Goal: Task Accomplishment & Management: Complete application form

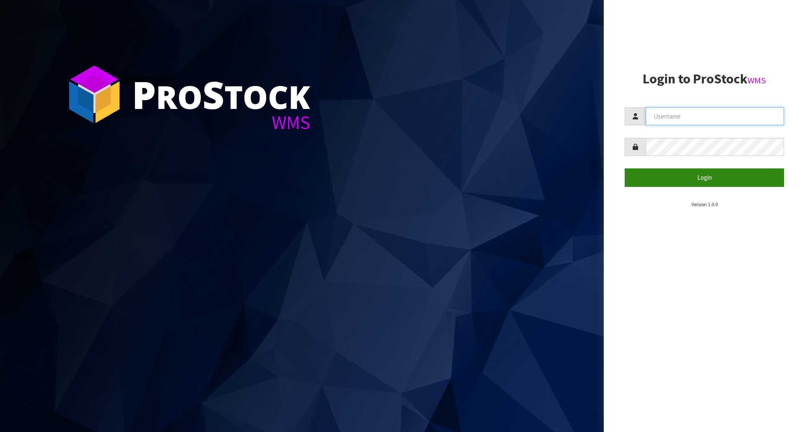
type input "[EMAIL_ADDRESS][DOMAIN_NAME]"
click at [701, 179] on button "Login" at bounding box center [704, 178] width 159 height 18
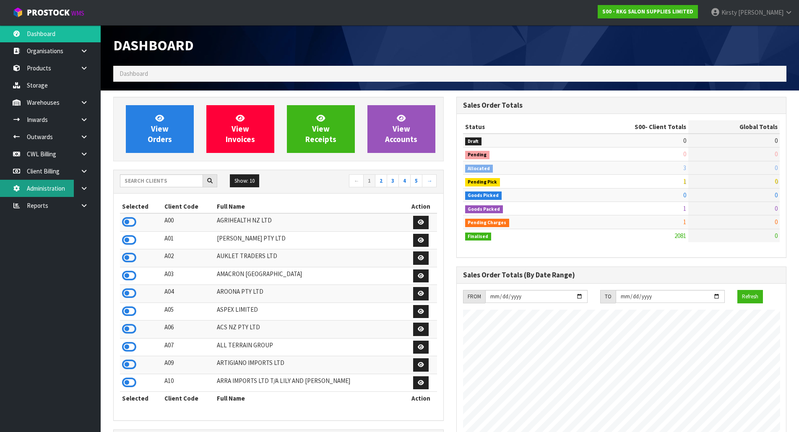
scroll to position [635, 342]
click at [86, 137] on icon at bounding box center [84, 137] width 8 height 6
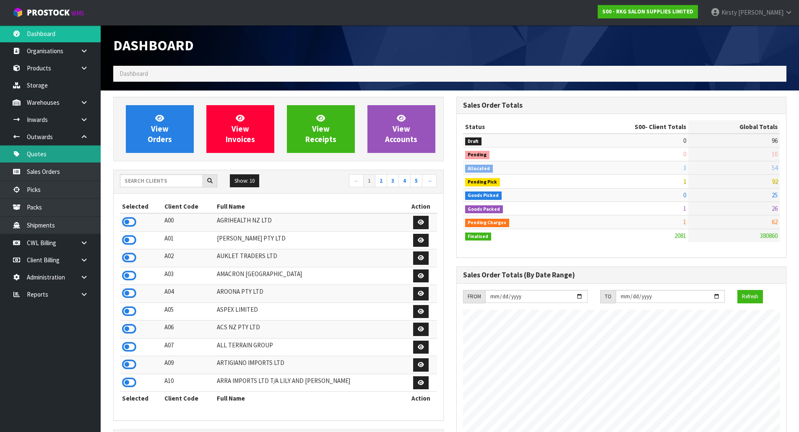
click at [53, 156] on link "Quotes" at bounding box center [50, 153] width 101 height 17
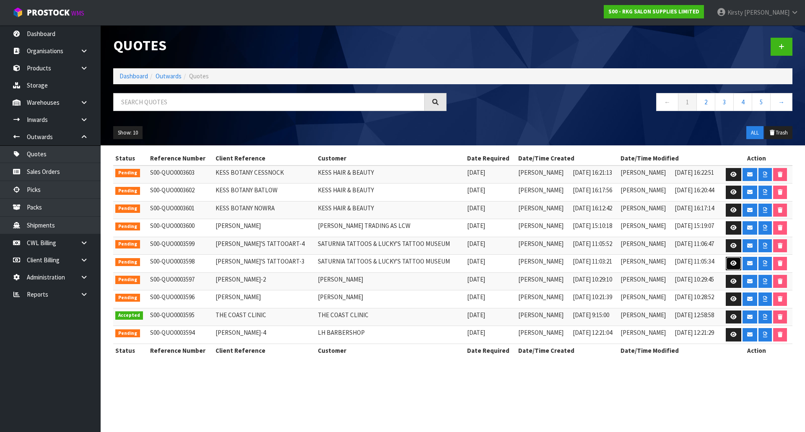
click at [732, 263] on icon at bounding box center [733, 263] width 6 height 5
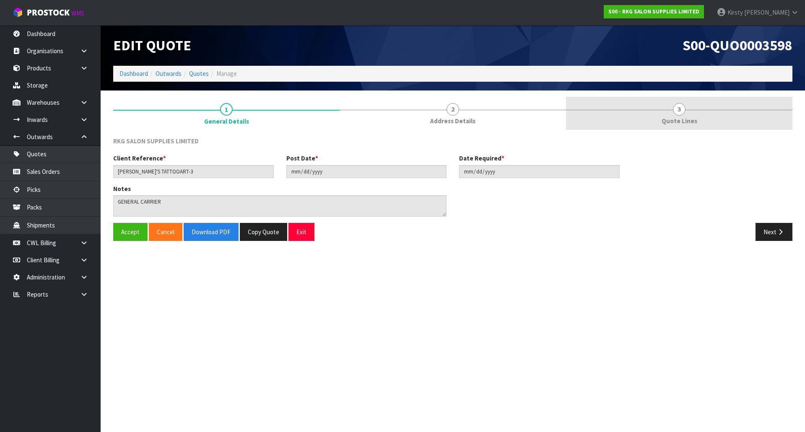
click at [682, 113] on span "3" at bounding box center [679, 109] width 13 height 13
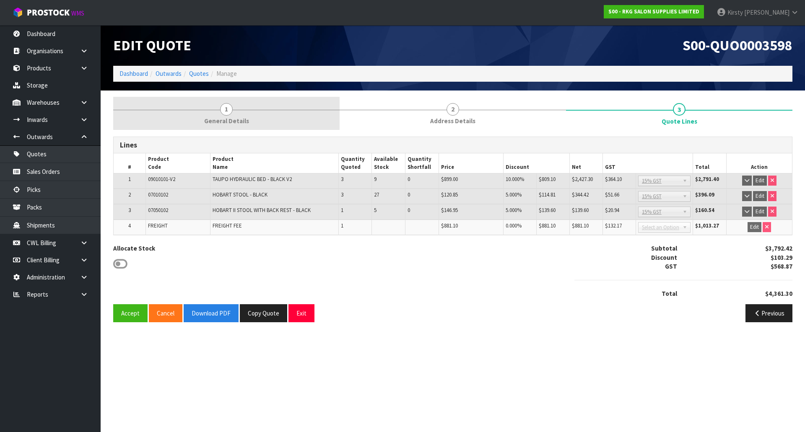
click at [222, 111] on span "1" at bounding box center [226, 109] width 13 height 13
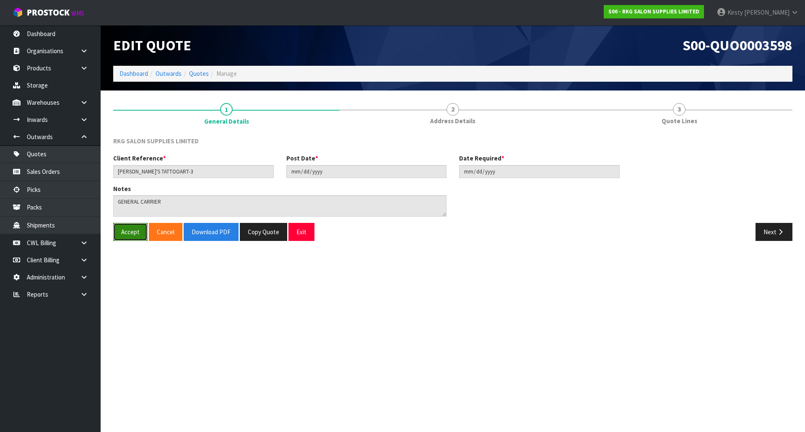
click at [132, 232] on button "Accept" at bounding box center [130, 232] width 34 height 18
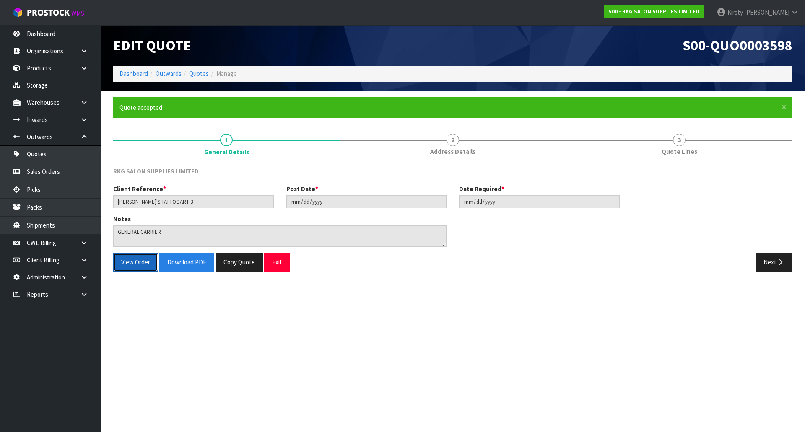
click at [136, 263] on button "View Order" at bounding box center [135, 262] width 45 height 18
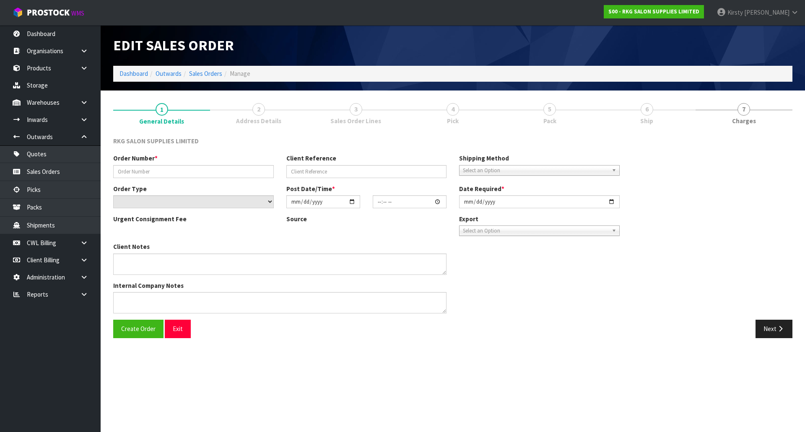
type input "[PERSON_NAME]'S TATTOOART-3"
select select "number:0"
type input "[DATE]"
type textarea "GENERAL CARRIER"
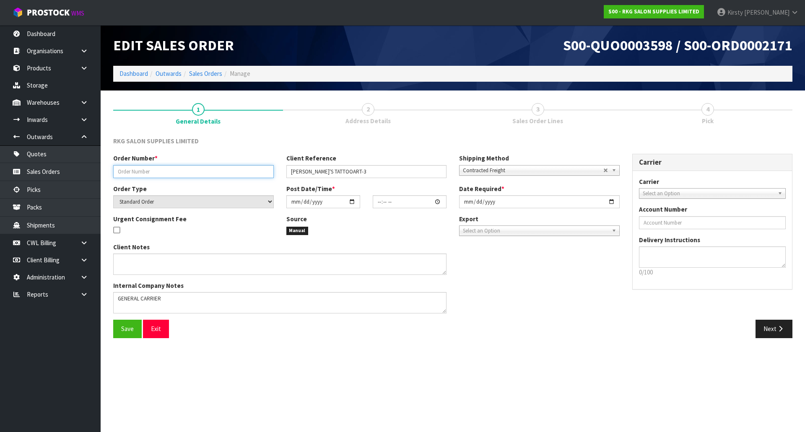
click at [154, 171] on input "text" at bounding box center [193, 171] width 161 height 13
type input "SATURNIA TATTOOS & LUCKY TATTOO MUSEUM"
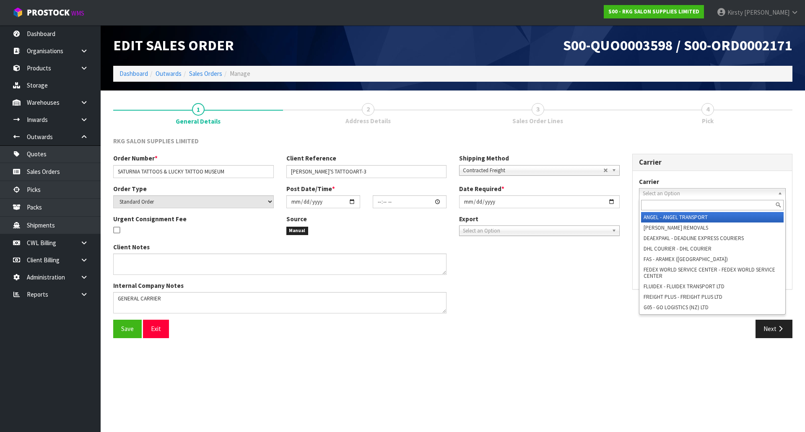
click at [649, 193] on span "Select an Option" at bounding box center [709, 194] width 132 height 10
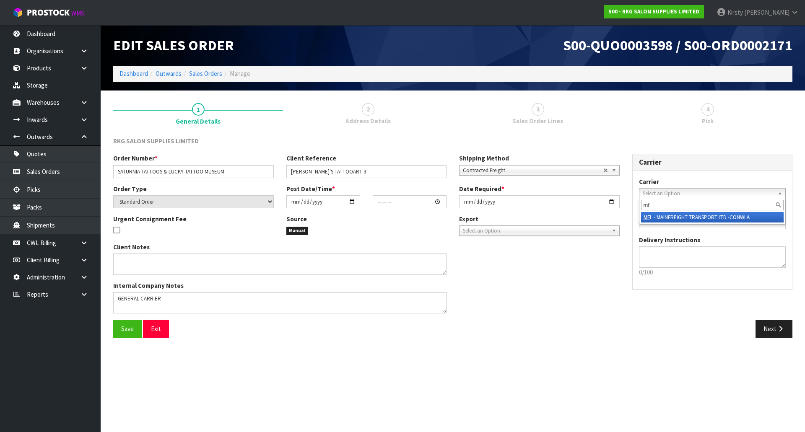
type input "mf"
click at [654, 220] on li "MF L - MAINFREIGHT TRANSPORT LTD -CONWLA" at bounding box center [712, 217] width 143 height 10
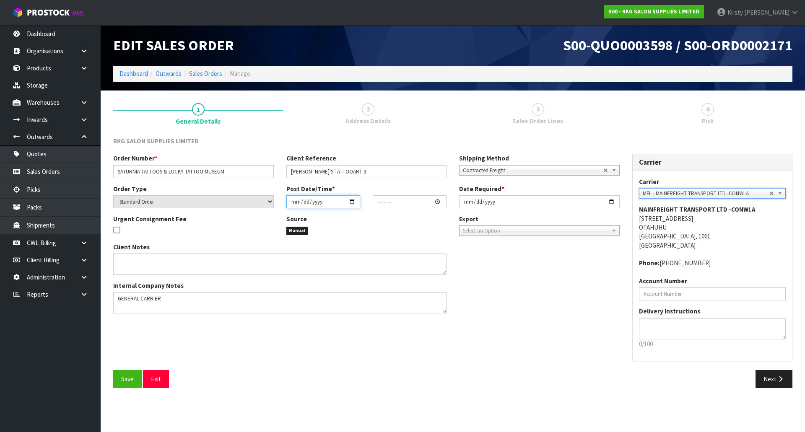
click at [295, 202] on input "date" at bounding box center [323, 201] width 74 height 13
type input "0002-09-12"
type input "00:00:00.000"
type input "[DATE]"
type input "09:00"
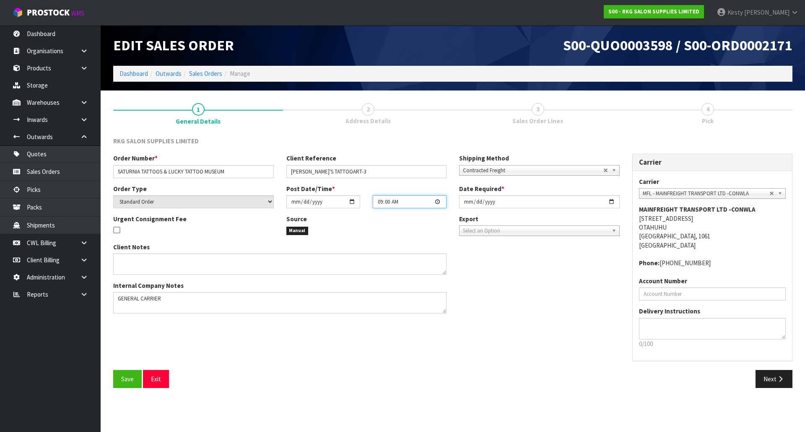
type input "[DATE]"
type input "09:15"
click at [465, 202] on input "[DATE]" at bounding box center [539, 201] width 161 height 13
type input "[DATE]"
click at [121, 377] on span "Save" at bounding box center [127, 379] width 13 height 8
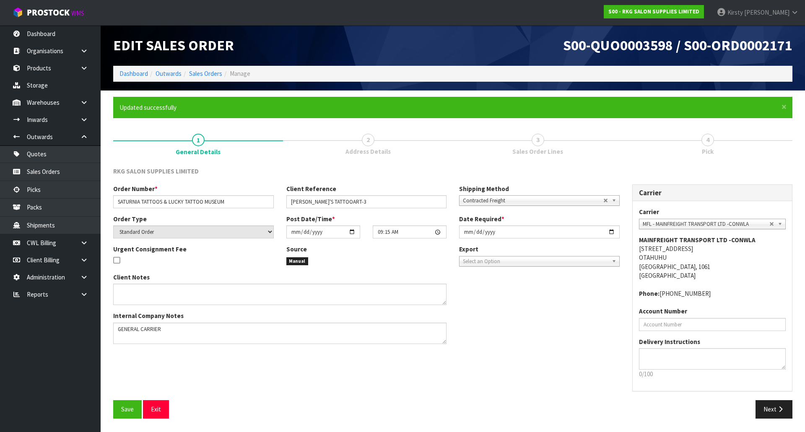
type input "09:15:00.000"
click at [129, 407] on span "Save" at bounding box center [127, 409] width 13 height 8
click at [779, 407] on icon "button" at bounding box center [780, 409] width 8 height 6
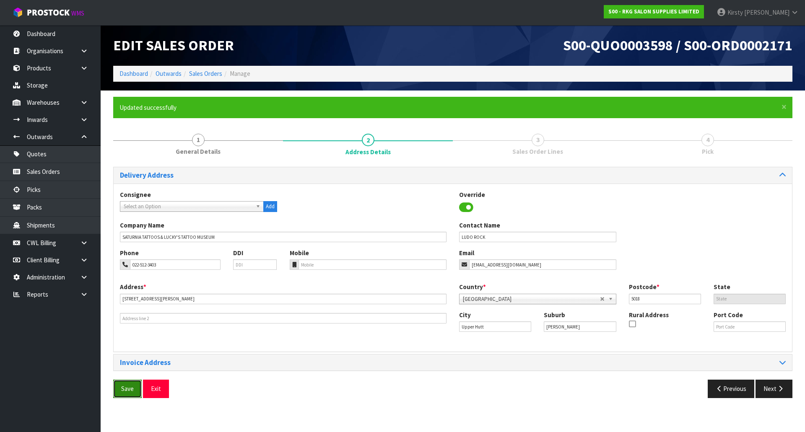
click at [132, 390] on span "Save" at bounding box center [127, 389] width 13 height 8
click at [774, 386] on button "Next" at bounding box center [773, 389] width 37 height 18
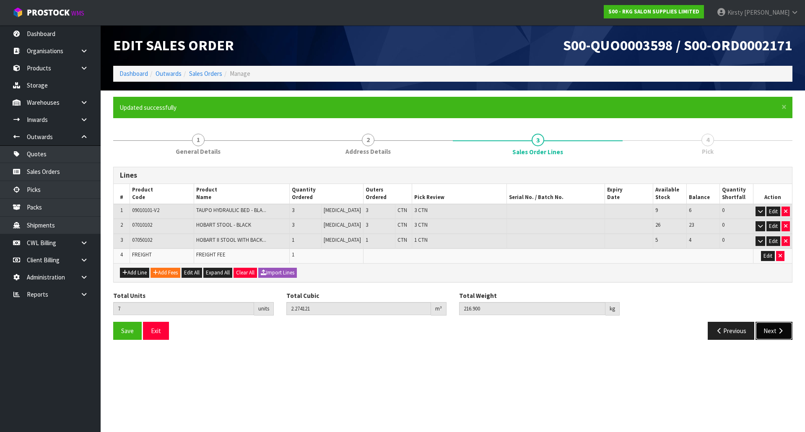
click at [767, 329] on button "Next" at bounding box center [773, 331] width 37 height 18
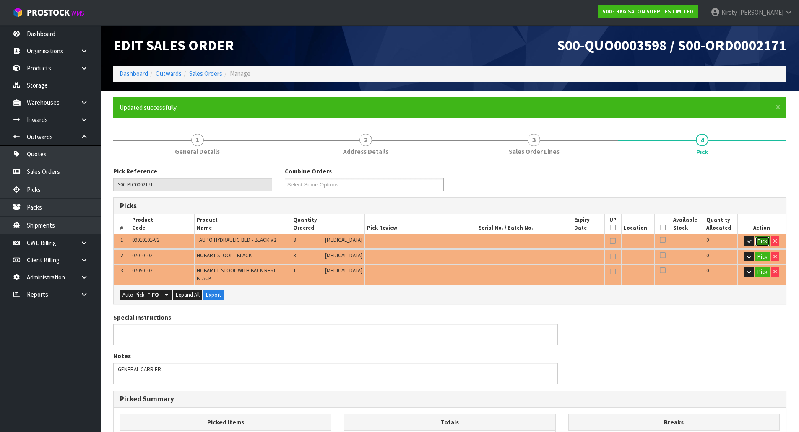
click at [762, 241] on button "Pick" at bounding box center [761, 241] width 15 height 10
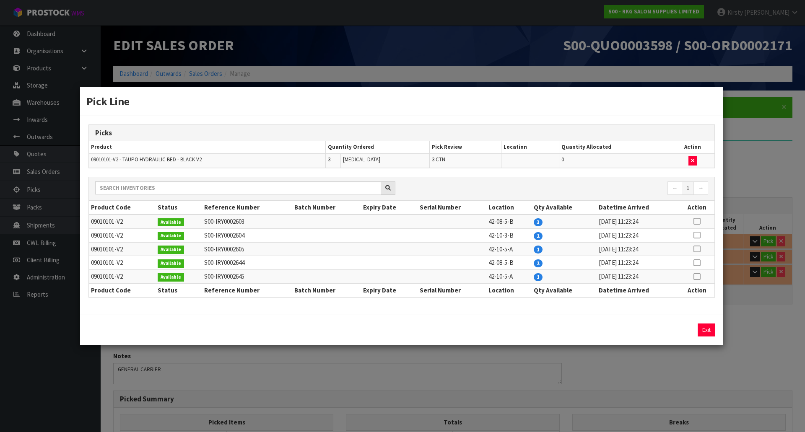
click at [697, 221] on icon at bounding box center [696, 221] width 7 height 0
click at [678, 328] on button "Assign Pick" at bounding box center [678, 330] width 34 height 13
type input "3"
type input "2.1312"
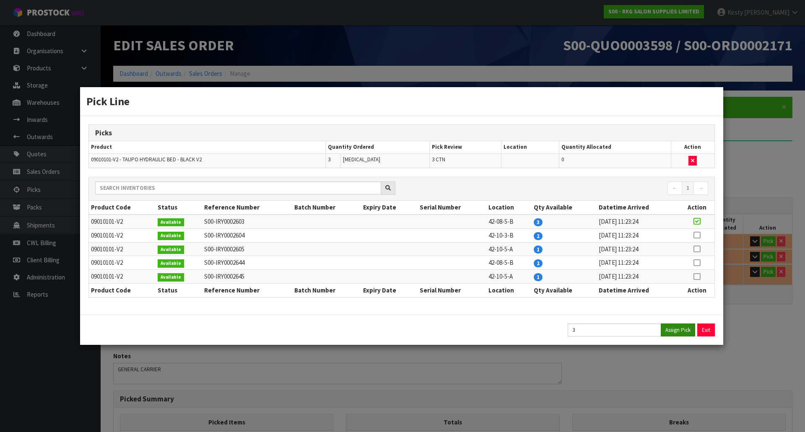
type input "194.1"
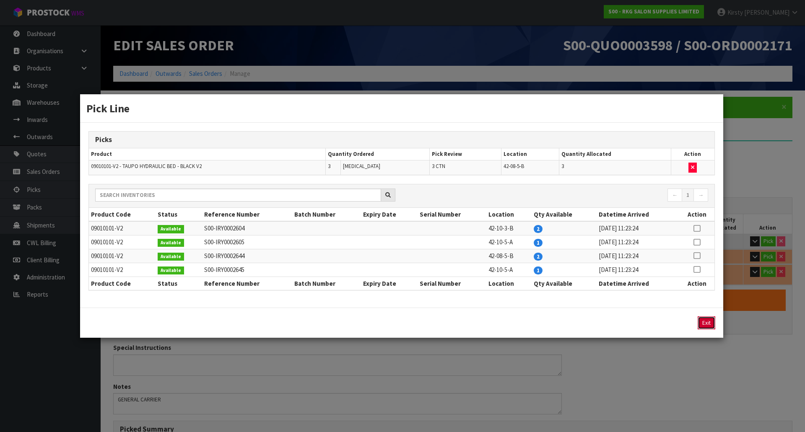
click at [704, 324] on button "Exit" at bounding box center [706, 322] width 18 height 13
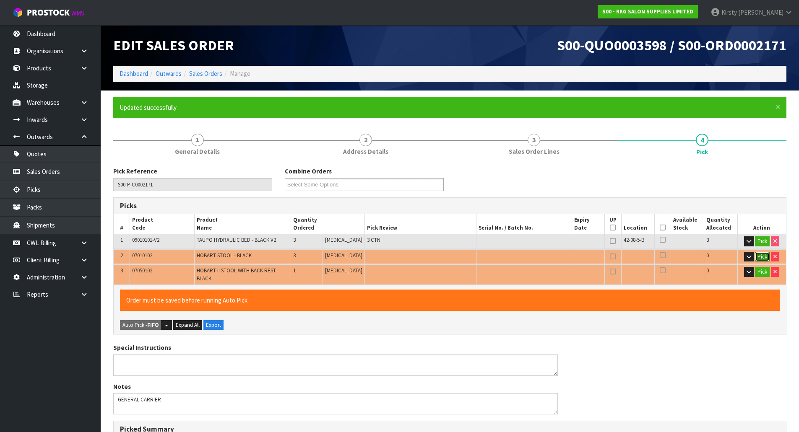
click at [760, 256] on button "Pick" at bounding box center [761, 257] width 15 height 10
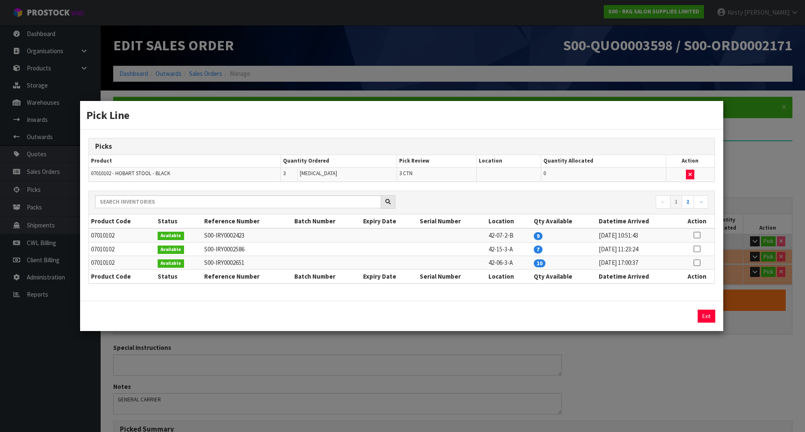
click at [697, 235] on icon at bounding box center [696, 235] width 7 height 0
click at [672, 312] on button "Assign Pick" at bounding box center [678, 316] width 34 height 13
type input "6"
type input "2.218896"
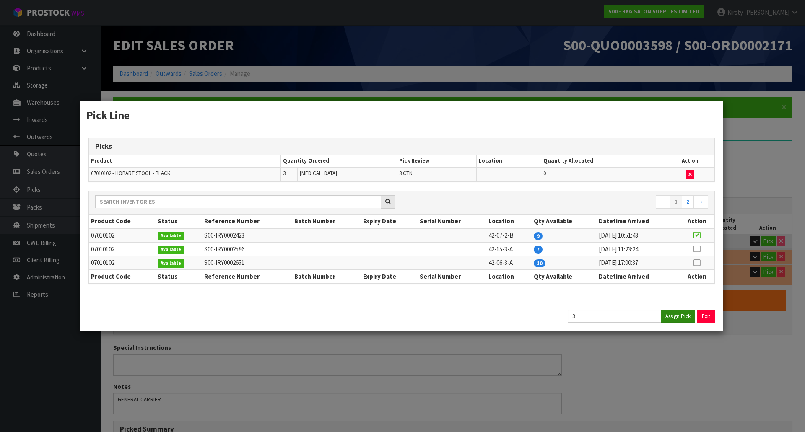
type input "209.1"
click at [708, 315] on button "Exit" at bounding box center [706, 316] width 18 height 13
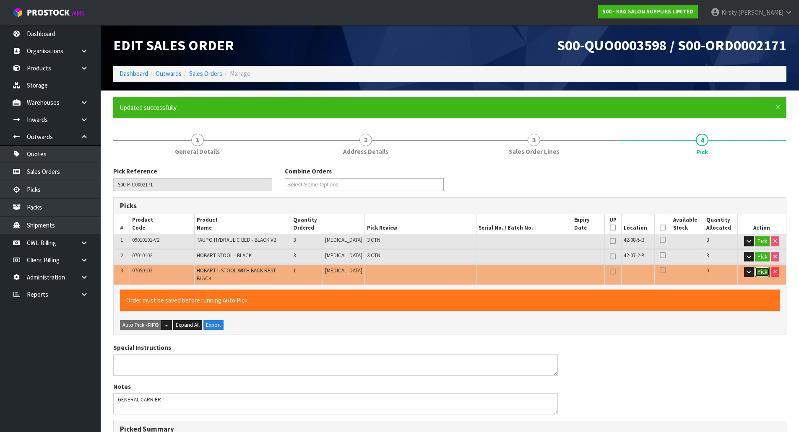
click at [760, 272] on button "Pick" at bounding box center [761, 272] width 15 height 10
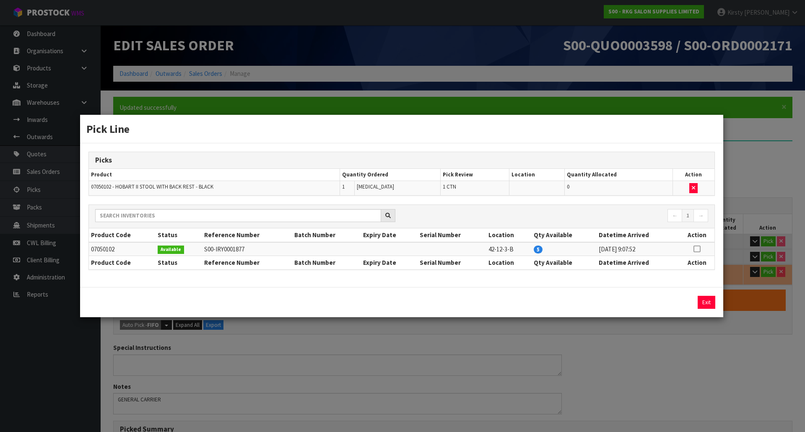
click at [695, 249] on icon at bounding box center [696, 249] width 7 height 0
click at [670, 299] on button "Assign Pick" at bounding box center [678, 302] width 34 height 13
type input "7"
type input "2.274121"
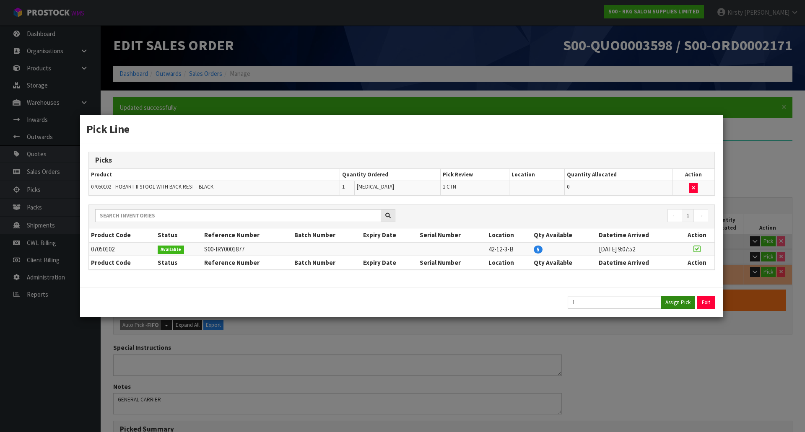
type input "216.9"
click at [703, 303] on button "Exit" at bounding box center [706, 302] width 18 height 13
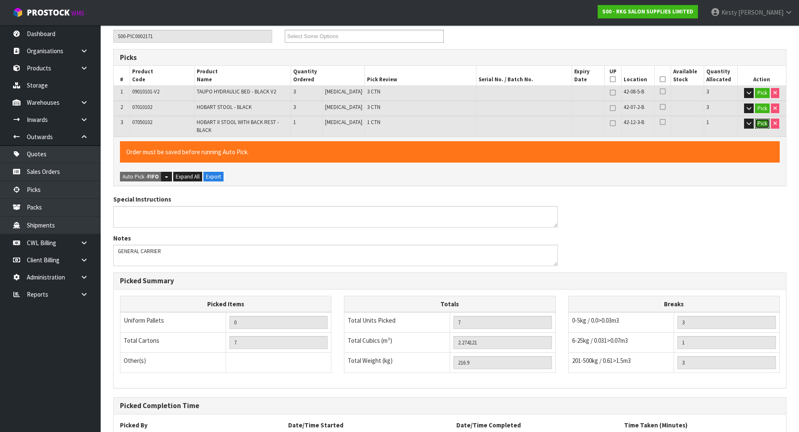
scroll to position [220, 0]
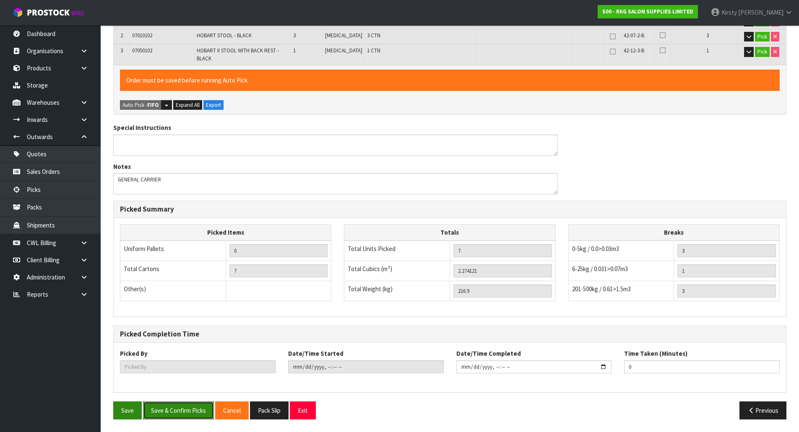
drag, startPoint x: 185, startPoint y: 409, endPoint x: 137, endPoint y: 410, distance: 47.8
click at [137, 410] on div "Save Save & Confirm Picks Cancel Pack Slip Exit" at bounding box center [278, 411] width 343 height 18
click at [132, 410] on button "Save" at bounding box center [127, 411] width 29 height 18
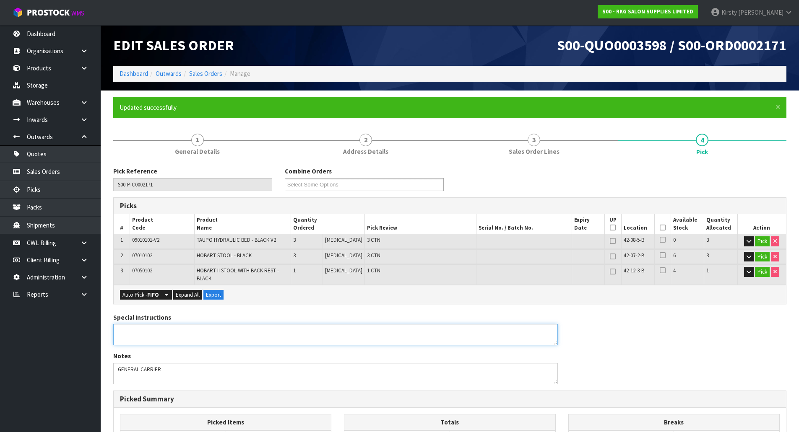
click at [169, 337] on textarea at bounding box center [335, 334] width 444 height 21
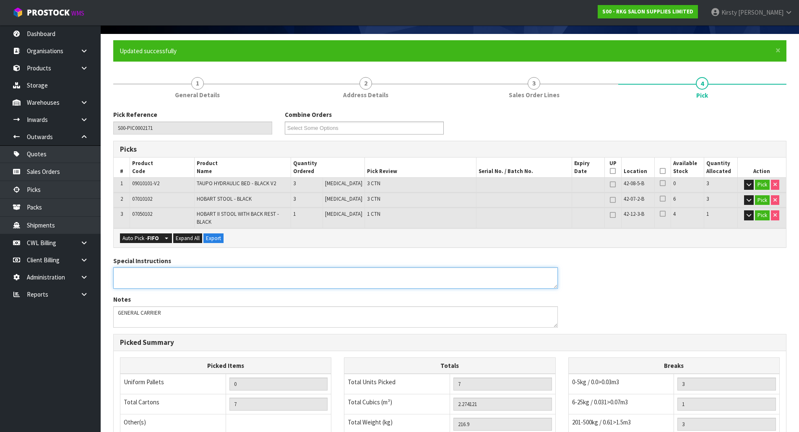
scroll to position [42, 0]
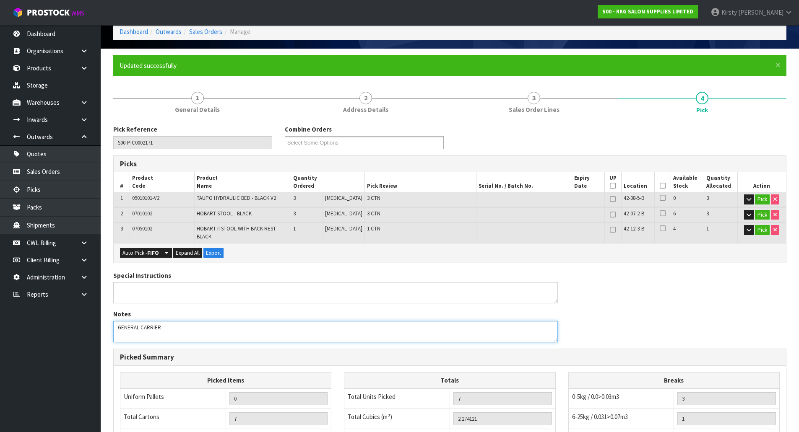
drag, startPoint x: 174, startPoint y: 332, endPoint x: 86, endPoint y: 328, distance: 88.1
click at [86, 328] on body "Toggle navigation ProStock WMS S00 - RKG SALON SUPPLIES LIMITED [PERSON_NAME] L…" at bounding box center [399, 174] width 799 height 432
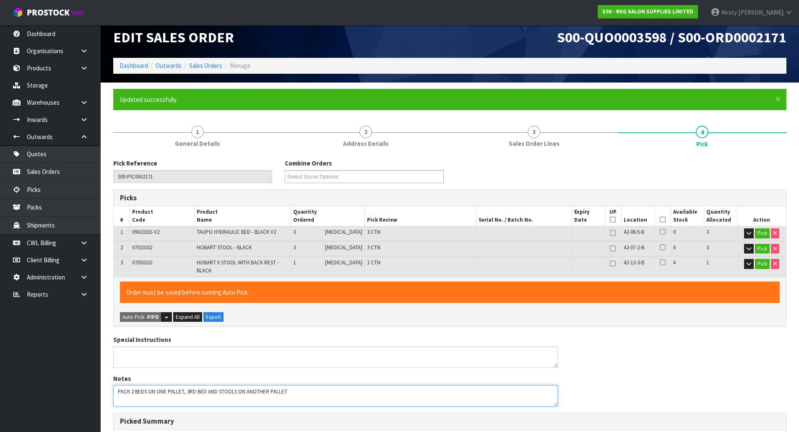
scroll to position [0, 0]
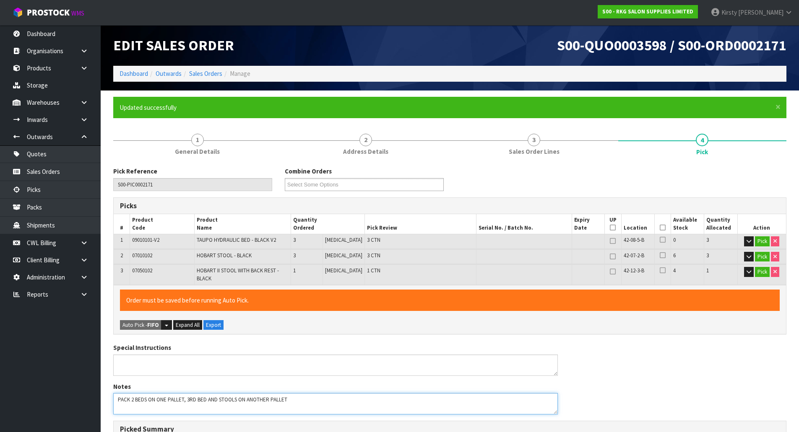
drag, startPoint x: 294, startPoint y: 399, endPoint x: 107, endPoint y: 401, distance: 187.0
click at [108, 403] on div "Special Instructions Notes" at bounding box center [335, 382] width 457 height 78
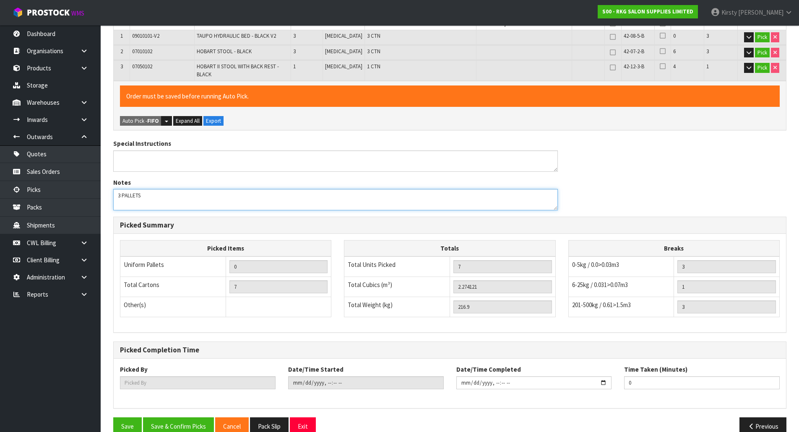
scroll to position [220, 0]
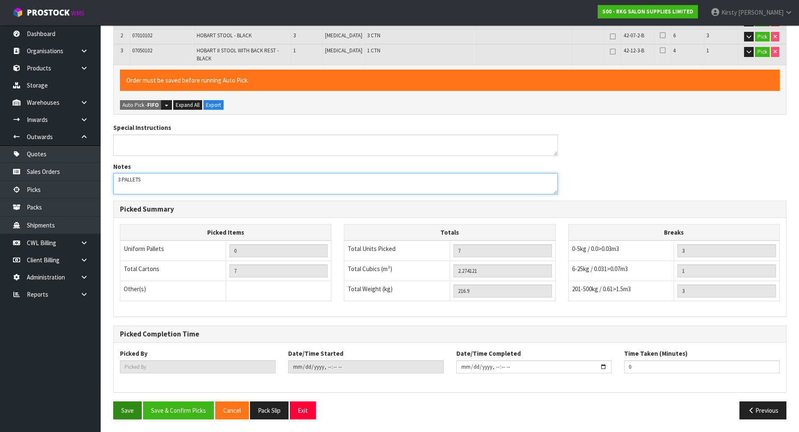
type textarea "3 PALLETS"
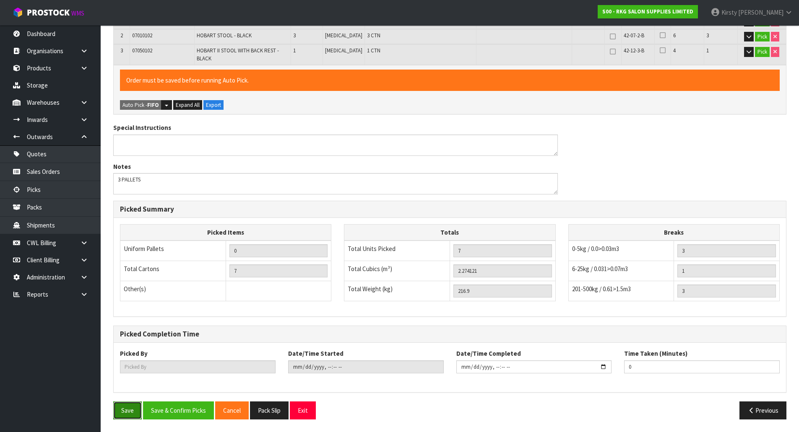
click at [125, 411] on button "Save" at bounding box center [127, 411] width 29 height 18
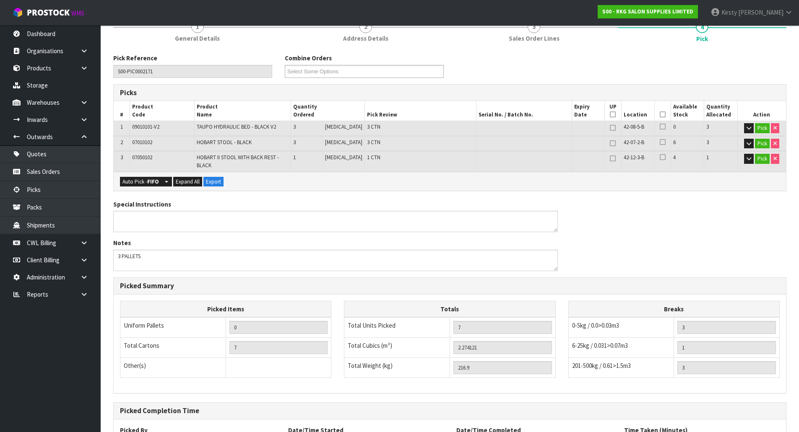
scroll to position [190, 0]
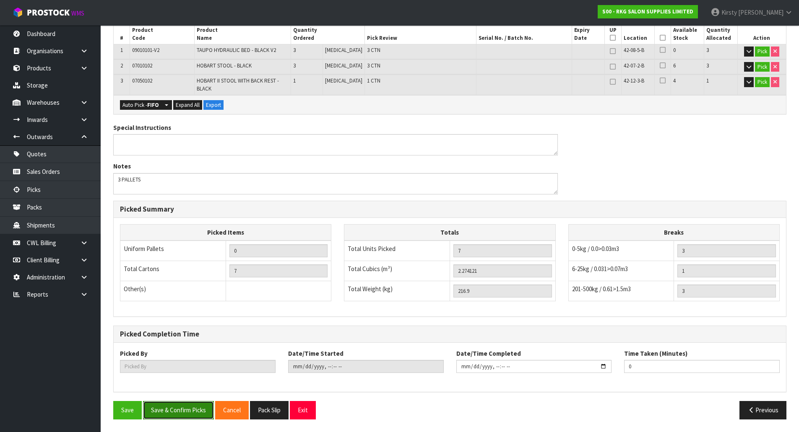
click at [195, 408] on button "Save & Confirm Picks" at bounding box center [178, 410] width 71 height 18
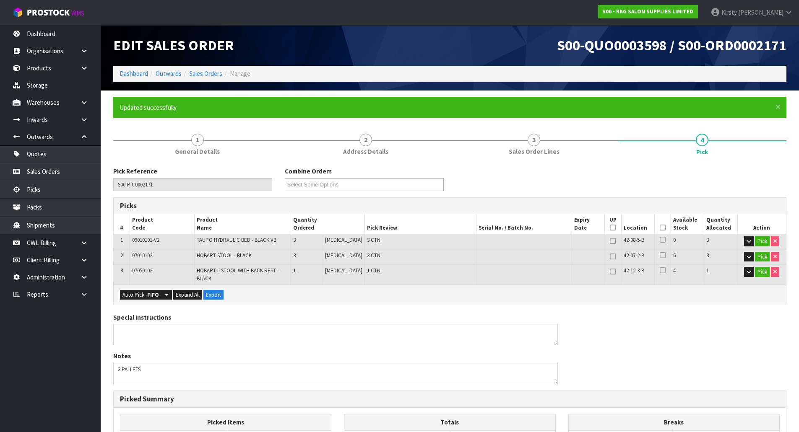
type input "[PERSON_NAME]"
type input "[DATE]T09:07:18"
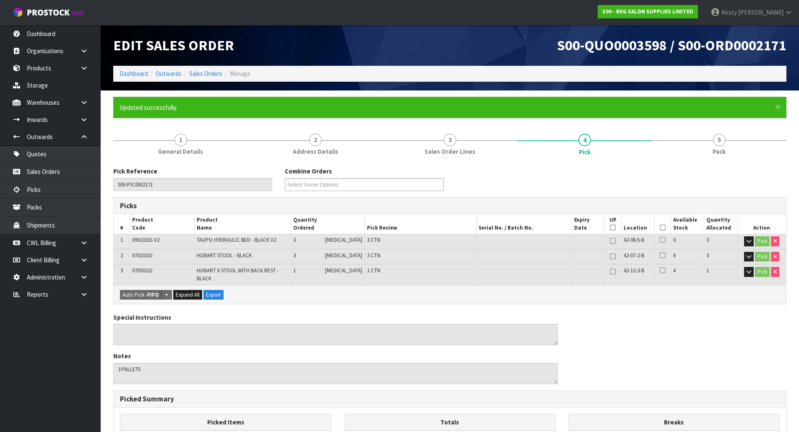
scroll to position [190, 0]
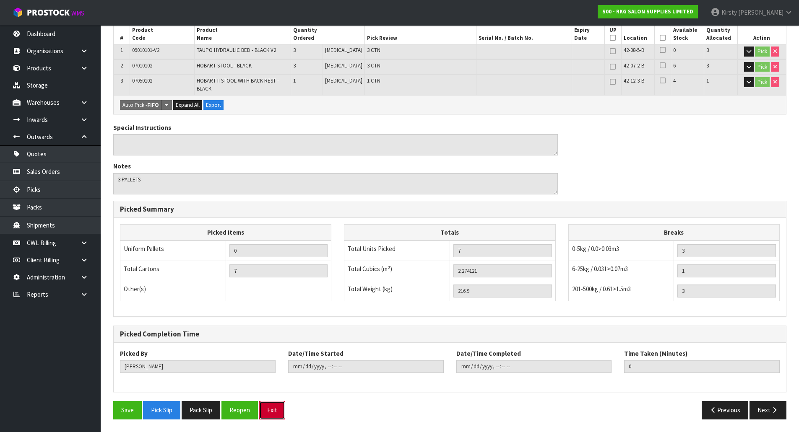
click at [275, 407] on button "Exit" at bounding box center [272, 410] width 26 height 18
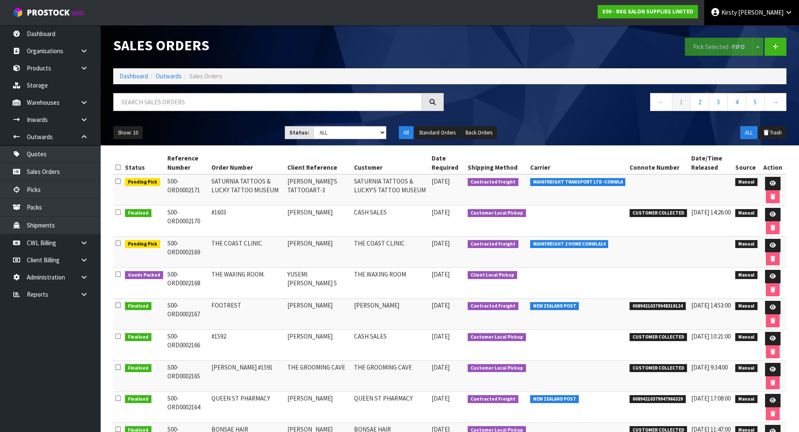
click at [736, 14] on span "Kirsty" at bounding box center [729, 12] width 16 height 8
click at [758, 34] on link "Logout" at bounding box center [765, 33] width 66 height 11
